Goal: Find specific page/section: Find specific page/section

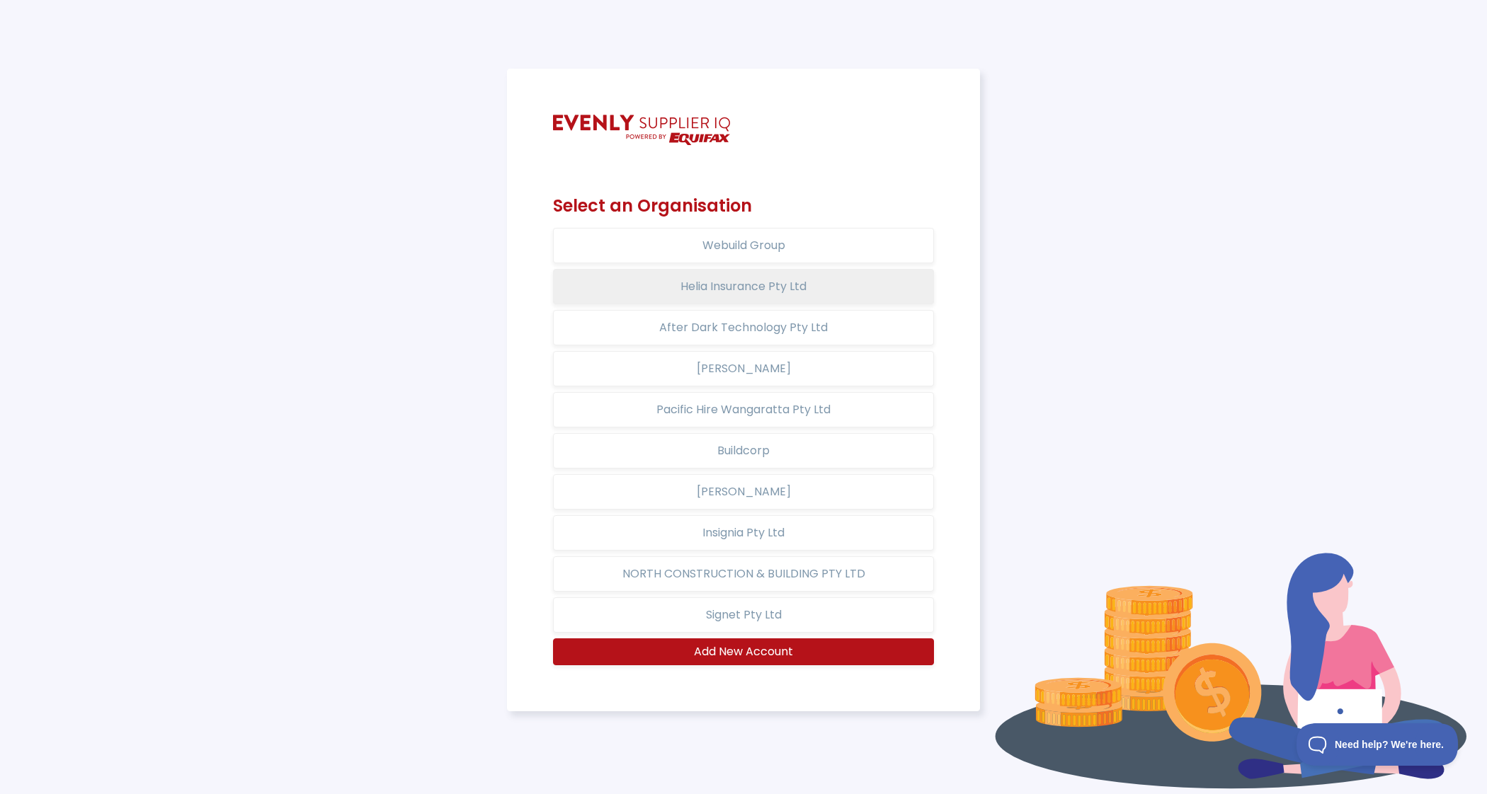
click at [809, 285] on button "Helia Insurance Pty Ltd" at bounding box center [743, 286] width 381 height 35
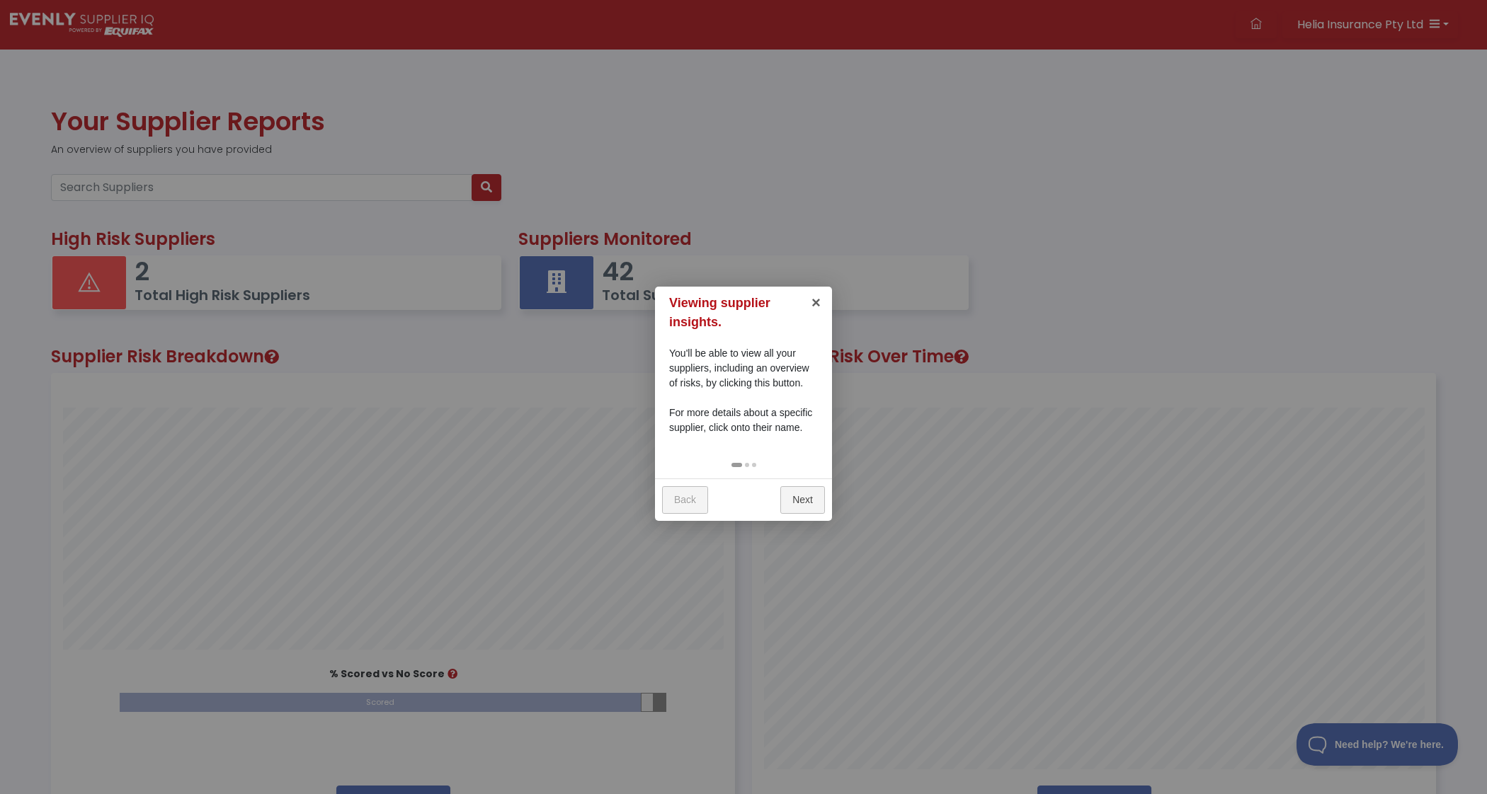
scroll to position [450, 682]
click at [813, 297] on link "×" at bounding box center [816, 303] width 32 height 32
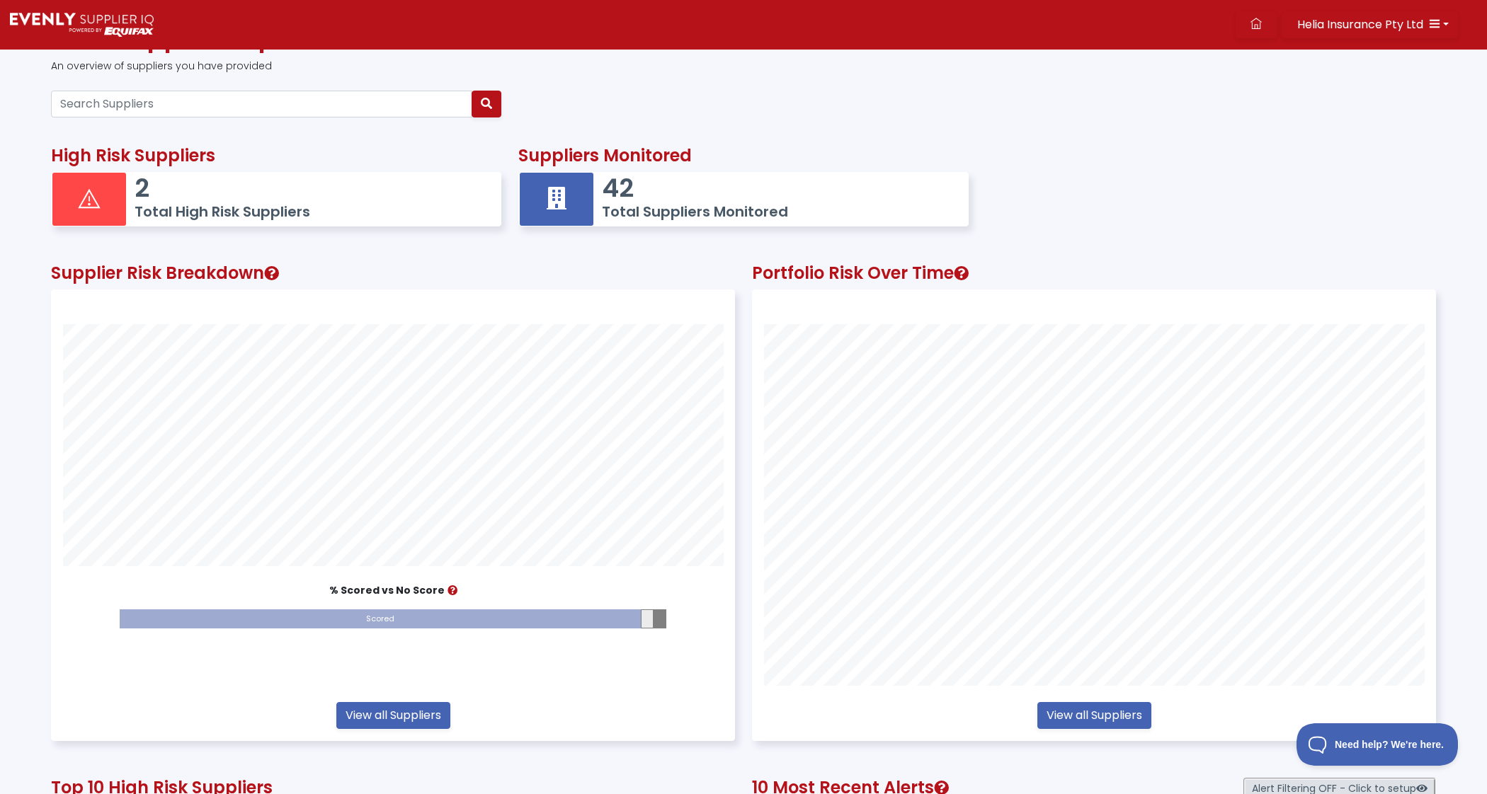
scroll to position [0, 0]
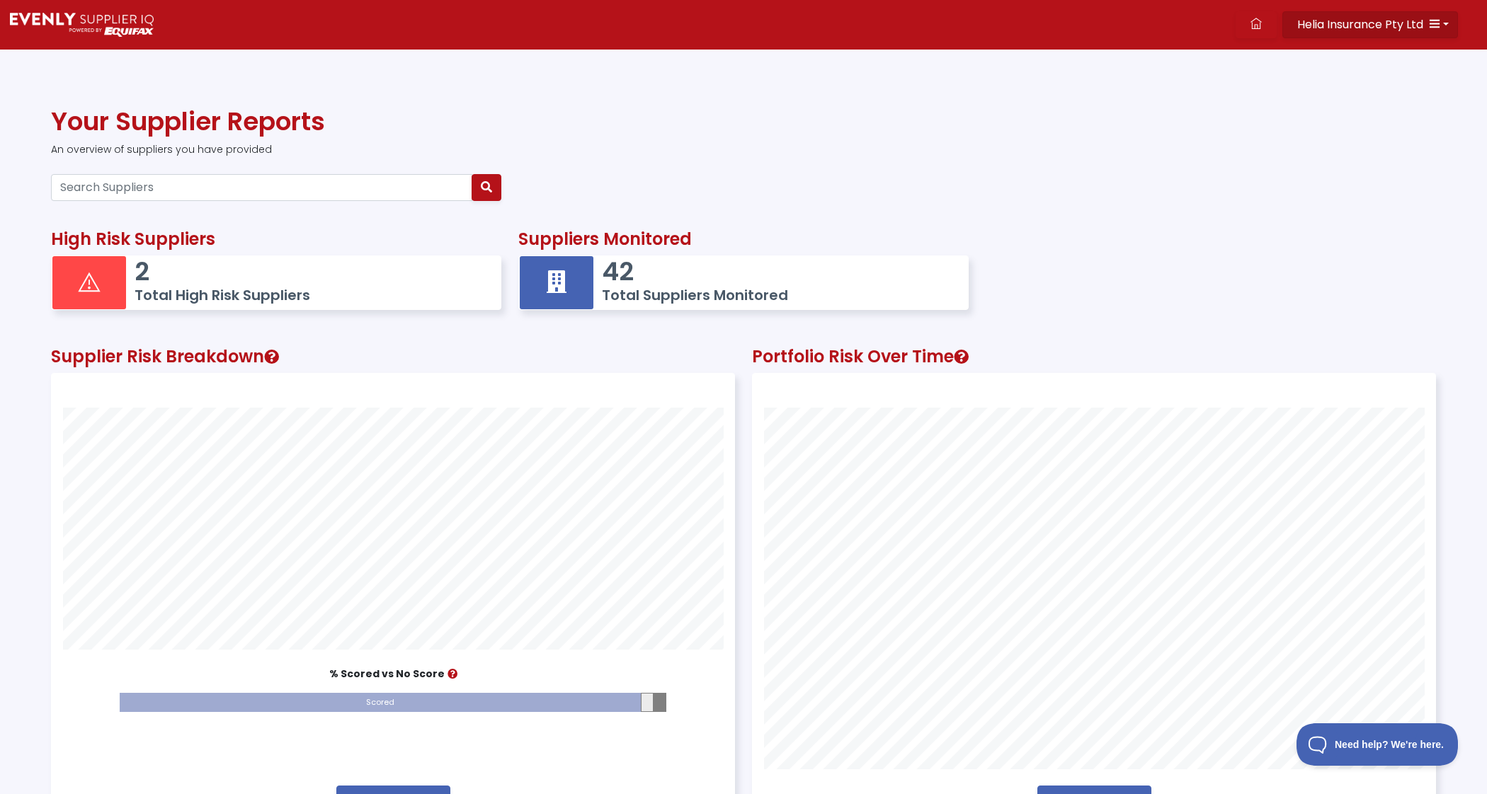
click at [1434, 22] on icon "button" at bounding box center [1434, 23] width 11 height 11
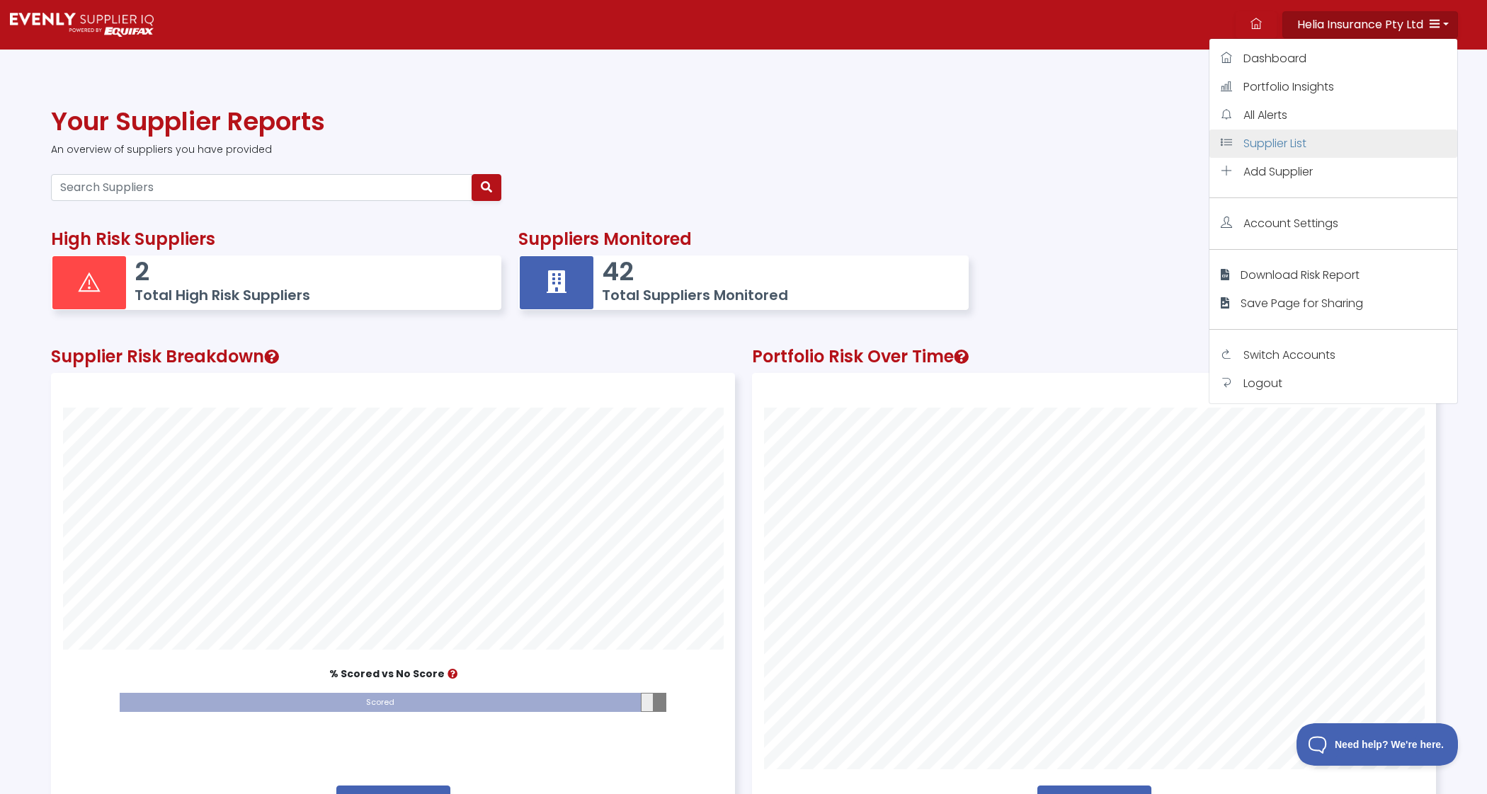
click at [1326, 152] on link "Supplier List" at bounding box center [1333, 144] width 248 height 28
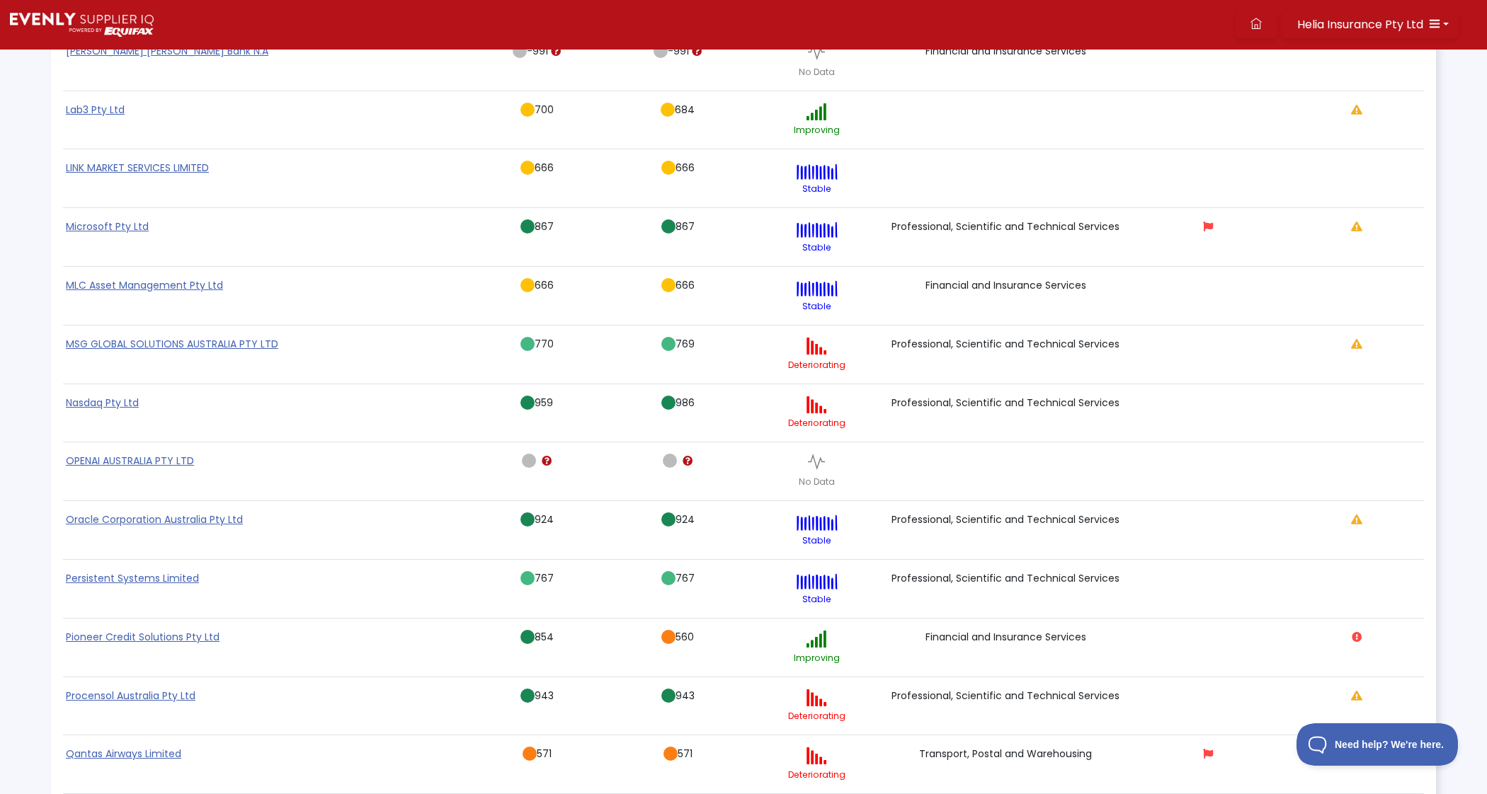
scroll to position [1232, 0]
click at [173, 454] on link "OPENAI AUSTRALIA PTY LTD" at bounding box center [130, 459] width 128 height 14
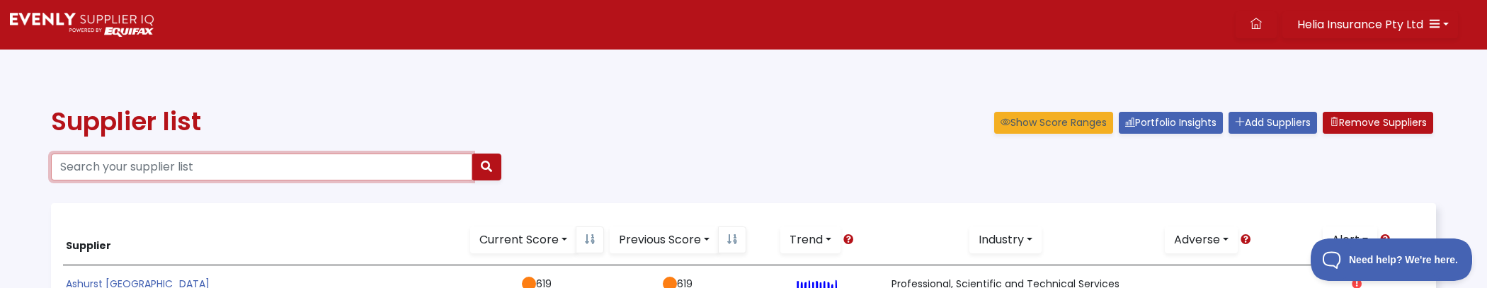
click at [179, 170] on input "Search your supplier list" at bounding box center [261, 167] width 421 height 27
type input "open"
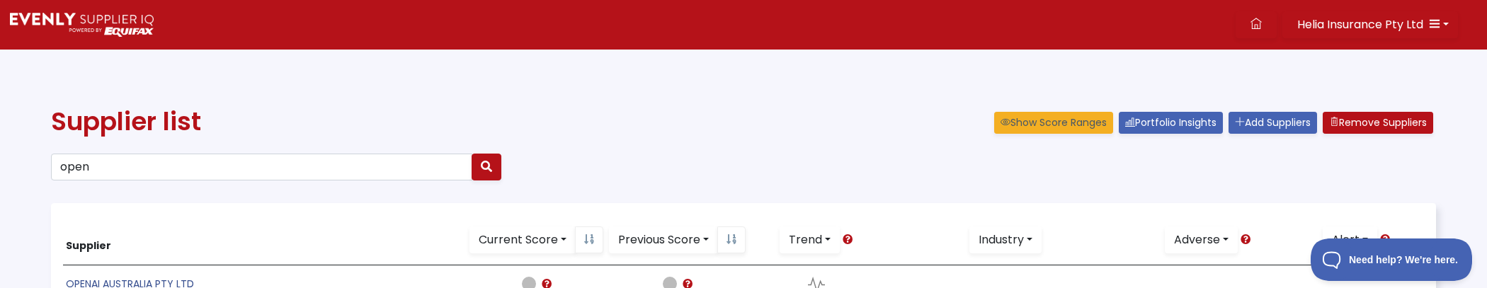
click at [136, 280] on link "OPENAI AUSTRALIA PTY LTD" at bounding box center [130, 284] width 128 height 14
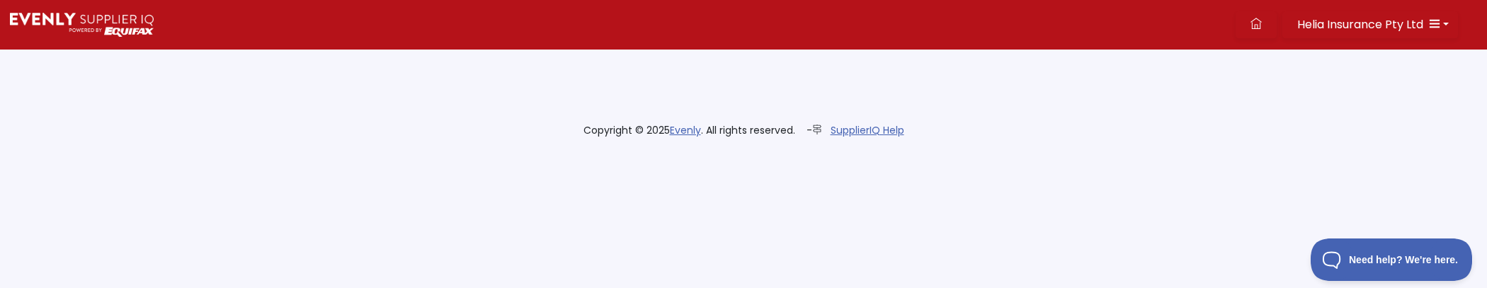
click at [432, 155] on html "Helia Insurance Pty Ltd Dashboard Portfolio Insights All Alerts Supplier List A…" at bounding box center [743, 77] width 1487 height 155
click at [535, 155] on html "Helia Insurance Pty Ltd Dashboard Portfolio Insights All Alerts Supplier List A…" at bounding box center [743, 77] width 1487 height 155
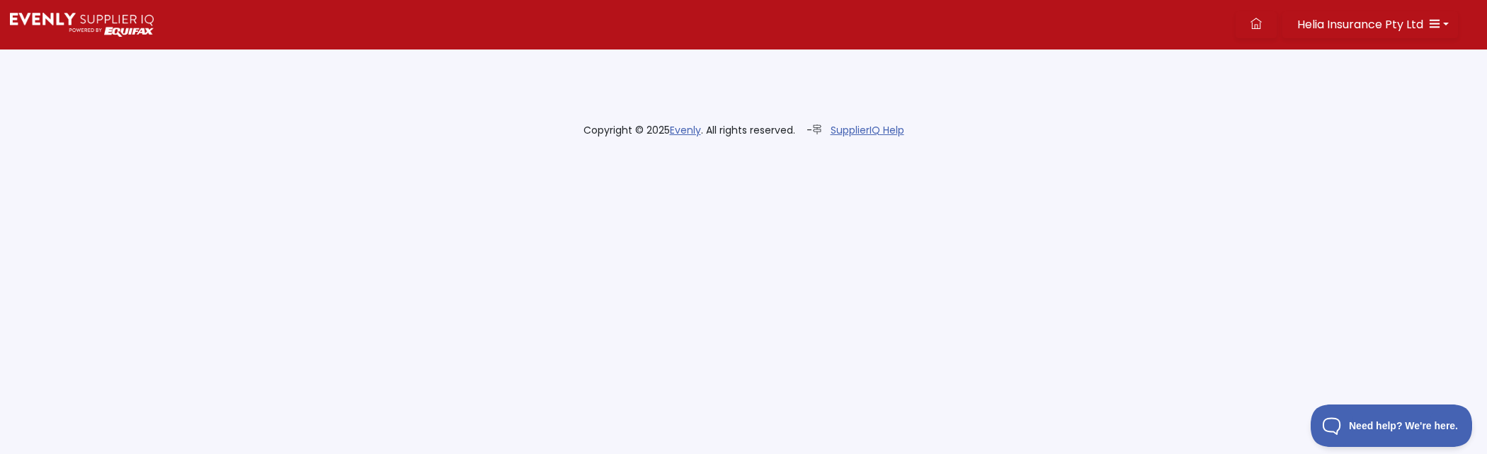
click at [783, 155] on html "Helia Insurance Pty Ltd Dashboard Portfolio Insights All Alerts Supplier List A…" at bounding box center [743, 77] width 1487 height 155
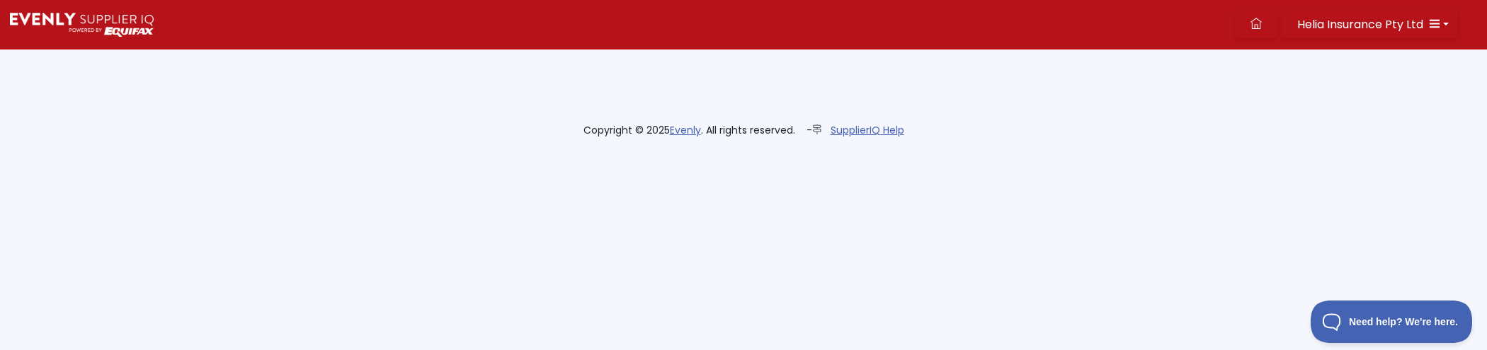
click at [733, 155] on html "Helia Insurance Pty Ltd Dashboard Portfolio Insights All Alerts Supplier List A…" at bounding box center [743, 77] width 1487 height 155
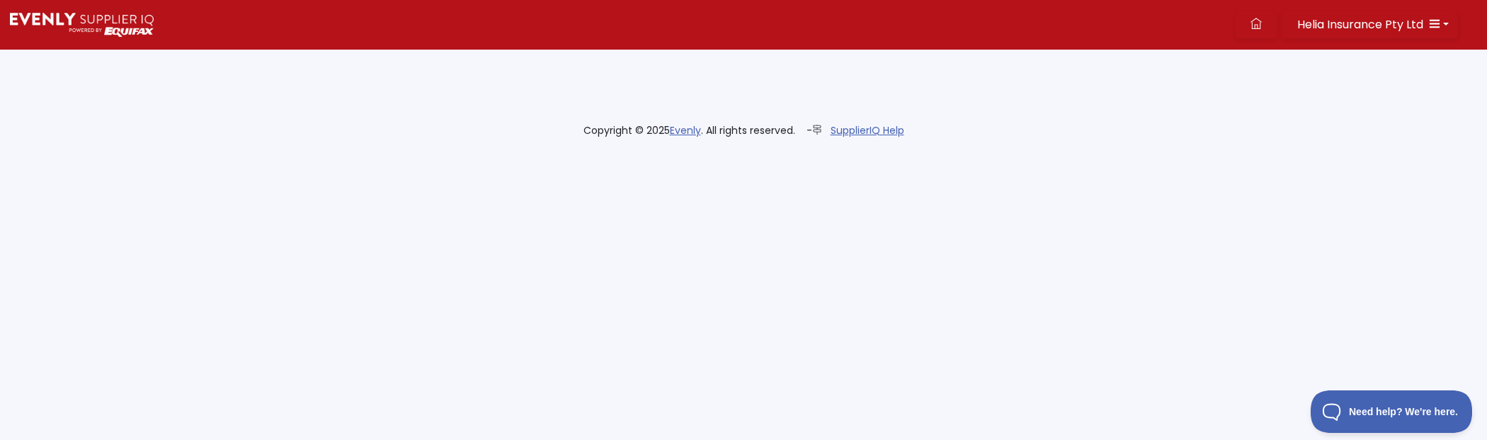
click at [1143, 155] on html "Helia Insurance Pty Ltd Dashboard Portfolio Insights All Alerts Supplier List A…" at bounding box center [743, 77] width 1487 height 155
